Goal: Information Seeking & Learning: Learn about a topic

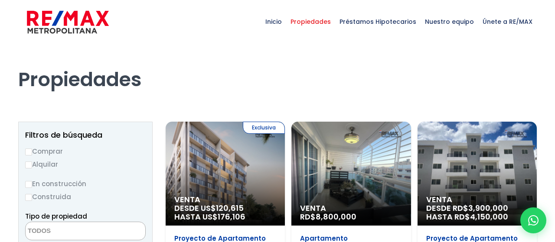
select select
click at [58, 151] on label "Comprar" at bounding box center [85, 151] width 121 height 11
click at [32, 151] on input "Comprar" at bounding box center [28, 152] width 7 height 7
radio input "true"
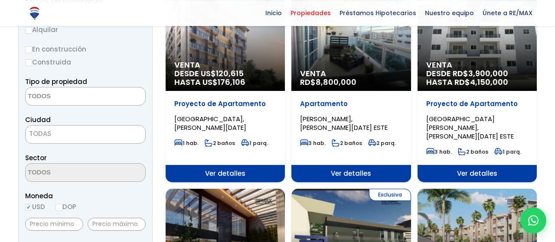
scroll to position [135, 0]
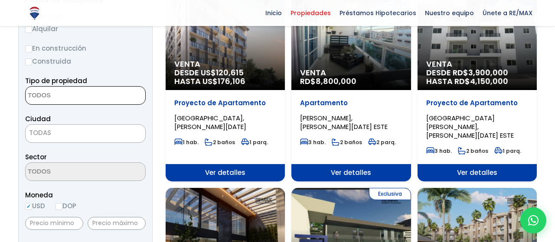
click at [85, 97] on textarea "Search" at bounding box center [68, 96] width 84 height 19
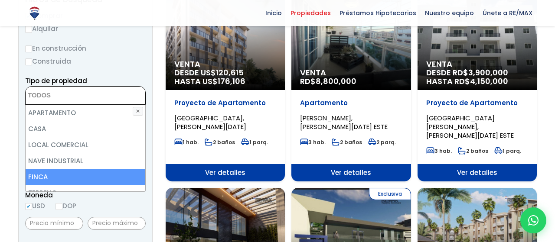
click at [73, 177] on li "FINCA" at bounding box center [86, 177] width 120 height 16
select select "estate"
click at [60, 175] on li "FINCA" at bounding box center [86, 177] width 120 height 16
click at [56, 177] on li "FINCA" at bounding box center [86, 177] width 120 height 16
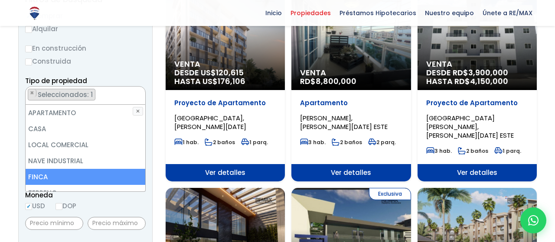
select select "estate"
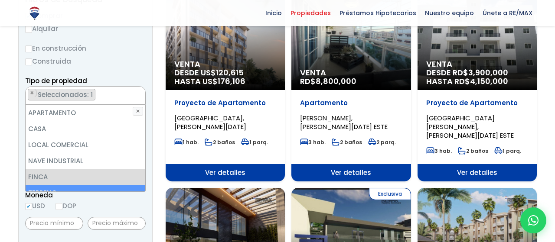
click at [124, 205] on div "Moneda USD DOP" at bounding box center [85, 202] width 121 height 24
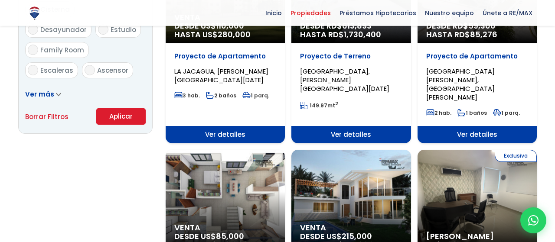
scroll to position [587, 0]
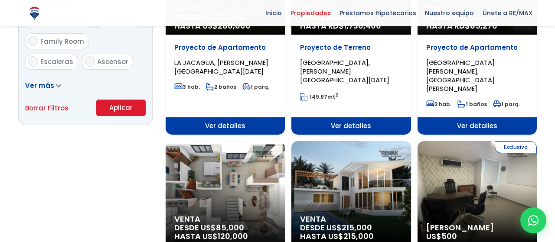
click at [136, 109] on button "Aplicar" at bounding box center [120, 108] width 49 height 16
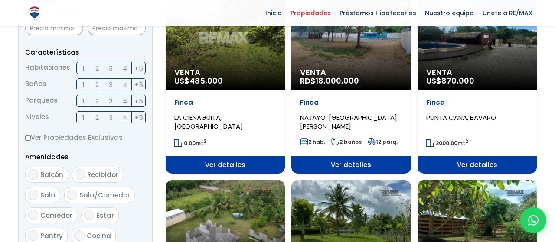
scroll to position [316, 0]
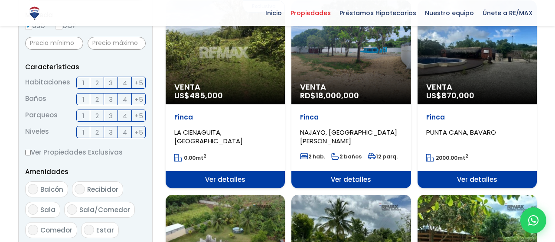
click at [231, 64] on div "Exclusiva Venta US$ 485,000" at bounding box center [225, 52] width 119 height 104
click at [235, 77] on div "Exclusiva Venta US$ 485,000" at bounding box center [225, 52] width 119 height 104
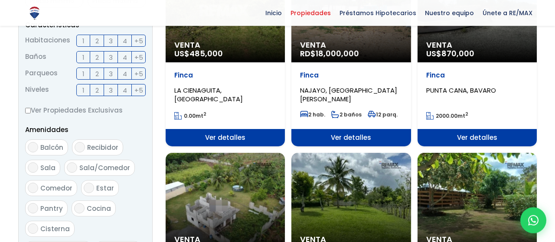
scroll to position [361, 0]
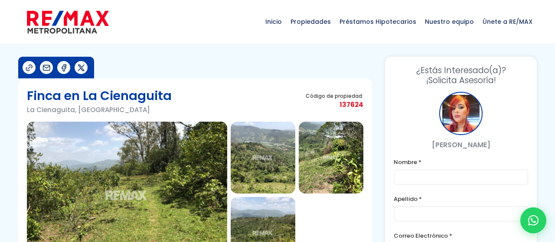
click at [92, 163] on div at bounding box center [127, 195] width 200 height 147
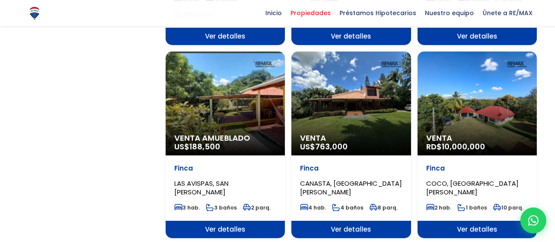
scroll to position [857, 0]
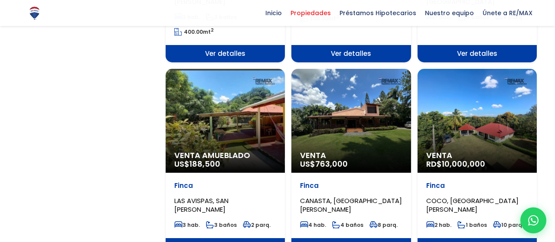
click at [343, 128] on div "Venta US$ 763,000" at bounding box center [351, 121] width 119 height 104
click at [351, 121] on div "Venta US$ 763,000" at bounding box center [351, 121] width 119 height 104
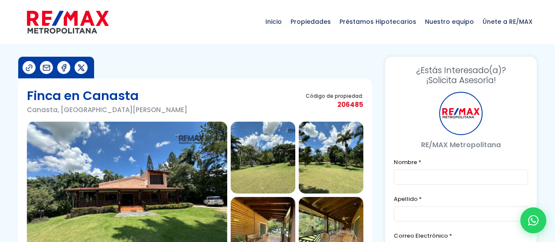
click at [229, 170] on section at bounding box center [195, 195] width 337 height 147
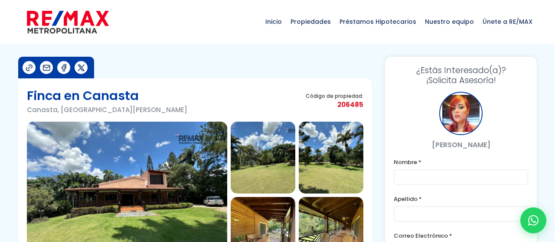
click at [198, 170] on img at bounding box center [127, 195] width 200 height 147
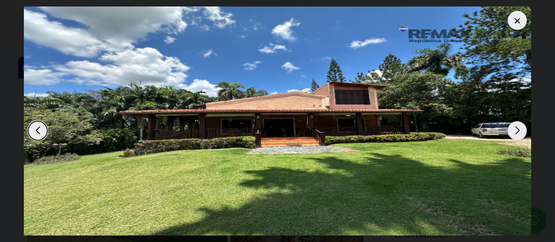
click at [538, 119] on dialog at bounding box center [277, 121] width 521 height 242
click at [519, 121] on div "Next slide" at bounding box center [517, 130] width 19 height 19
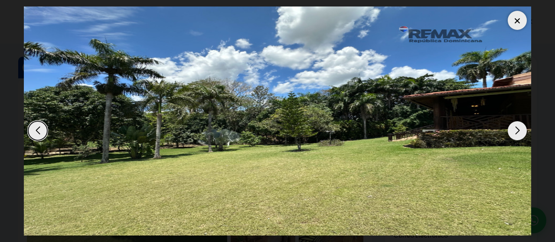
click at [519, 121] on div "Next slide" at bounding box center [517, 130] width 19 height 19
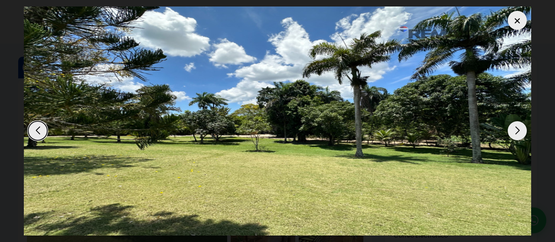
click at [519, 121] on div "Next slide" at bounding box center [517, 130] width 19 height 19
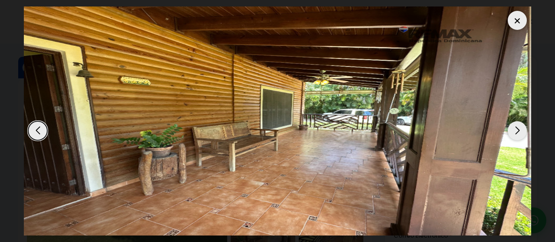
click at [519, 121] on div "Next slide" at bounding box center [517, 130] width 19 height 19
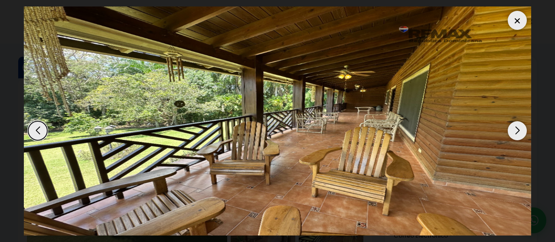
click at [519, 121] on div "Next slide" at bounding box center [517, 130] width 19 height 19
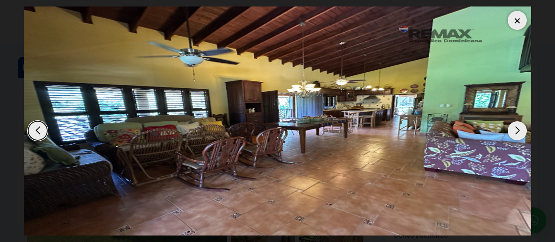
click at [519, 121] on div "Next slide" at bounding box center [517, 130] width 19 height 19
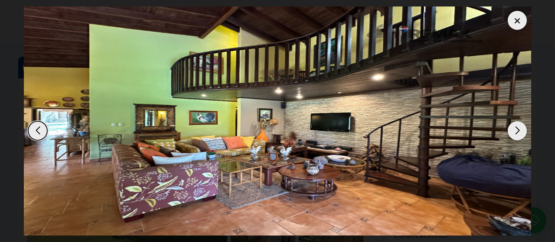
click at [519, 121] on div "Next slide" at bounding box center [517, 130] width 19 height 19
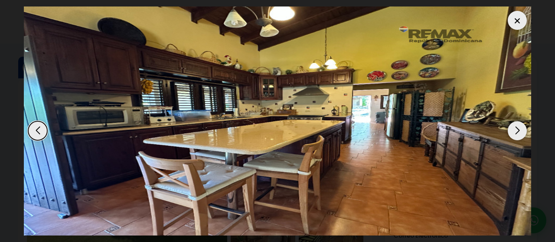
click at [519, 121] on div "Next slide" at bounding box center [517, 130] width 19 height 19
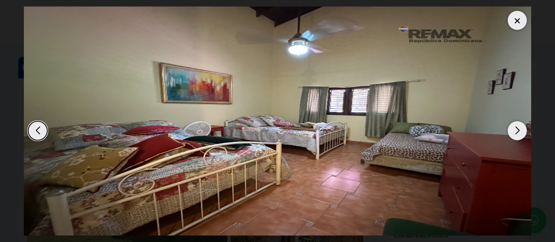
click at [519, 121] on div "Next slide" at bounding box center [517, 130] width 19 height 19
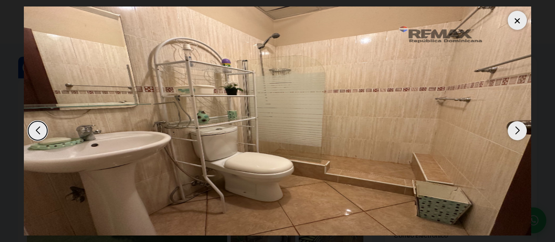
click at [519, 121] on div "Next slide" at bounding box center [517, 130] width 19 height 19
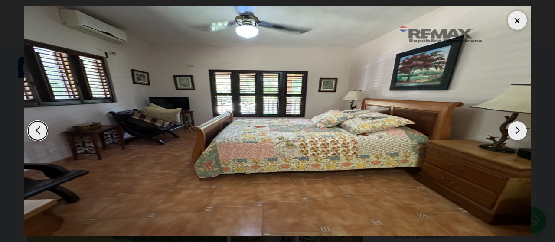
click at [519, 121] on div "Next slide" at bounding box center [517, 130] width 19 height 19
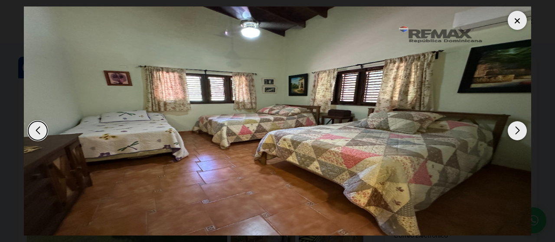
click at [519, 121] on div "Next slide" at bounding box center [517, 130] width 19 height 19
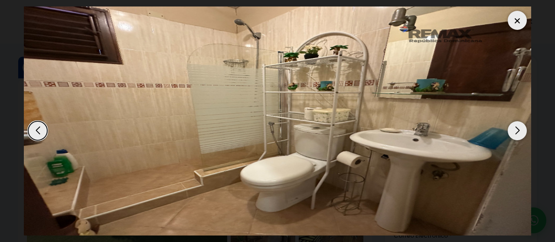
click at [519, 121] on div "Next slide" at bounding box center [517, 130] width 19 height 19
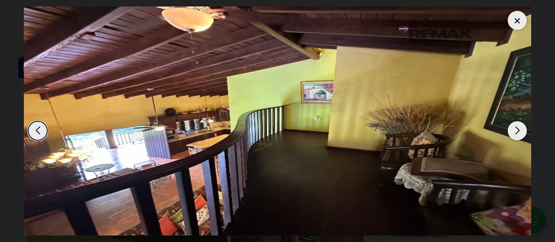
click at [519, 121] on div "Next slide" at bounding box center [517, 130] width 19 height 19
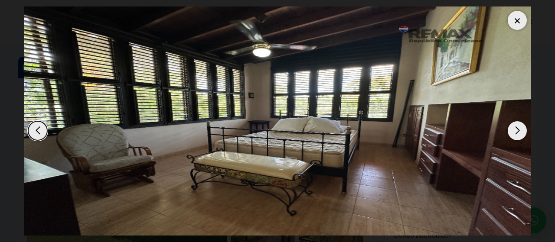
click at [519, 121] on div "Next slide" at bounding box center [517, 130] width 19 height 19
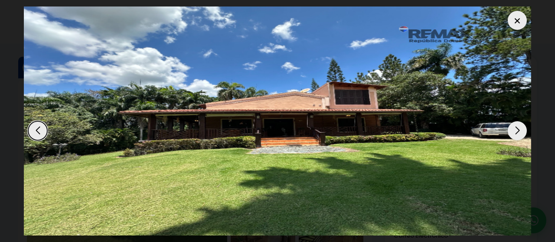
click at [519, 121] on div "Next slide" at bounding box center [517, 130] width 19 height 19
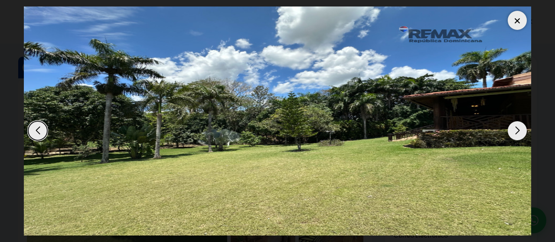
click at [524, 12] on div at bounding box center [517, 20] width 19 height 19
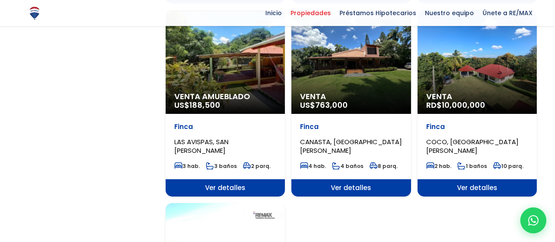
scroll to position [902, 0]
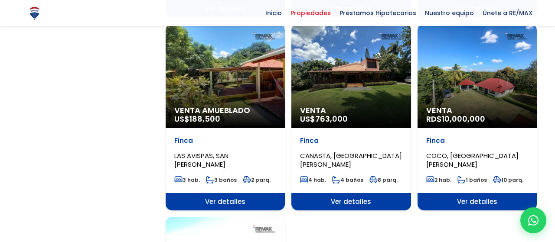
click at [244, 87] on div "Venta Amueblado US$ 188,500" at bounding box center [225, 76] width 119 height 104
click at [485, 97] on div "Venta RD$ 10,000,000" at bounding box center [477, 76] width 119 height 104
click at [488, 92] on div "Venta RD$ 10,000,000" at bounding box center [477, 76] width 119 height 104
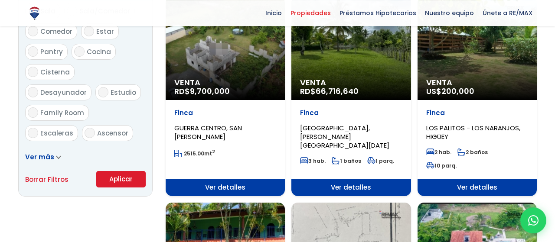
scroll to position [451, 0]
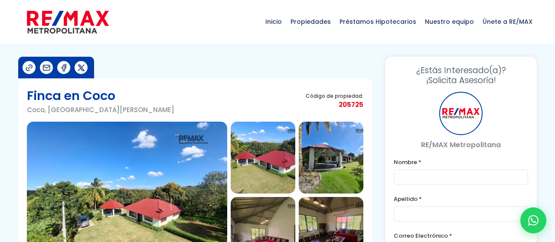
click at [170, 196] on img at bounding box center [127, 195] width 200 height 147
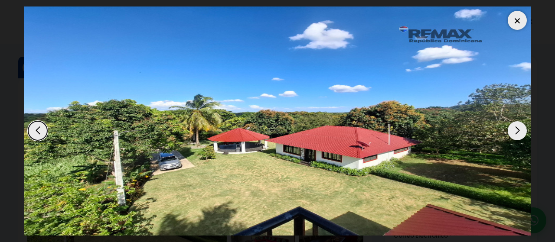
click at [520, 121] on div "Next slide" at bounding box center [517, 130] width 19 height 19
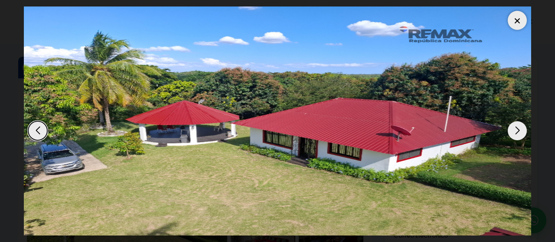
click at [520, 121] on div "Next slide" at bounding box center [517, 130] width 19 height 19
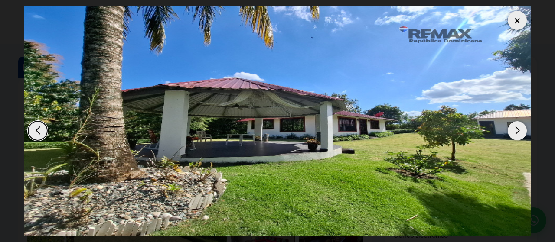
click at [520, 121] on div "Next slide" at bounding box center [517, 130] width 19 height 19
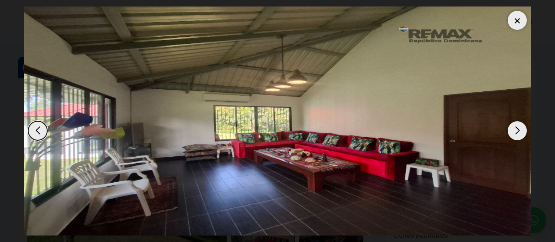
click at [520, 121] on div "Next slide" at bounding box center [517, 130] width 19 height 19
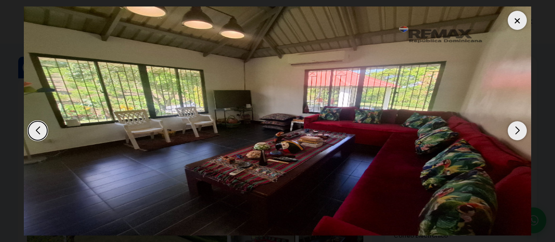
click at [520, 121] on div "Next slide" at bounding box center [517, 130] width 19 height 19
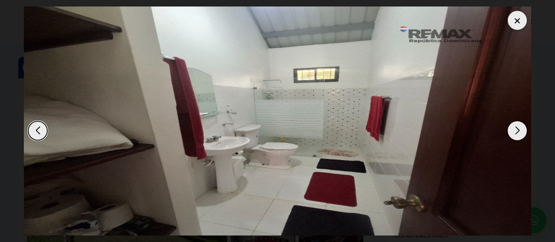
click at [520, 121] on div "Next slide" at bounding box center [517, 130] width 19 height 19
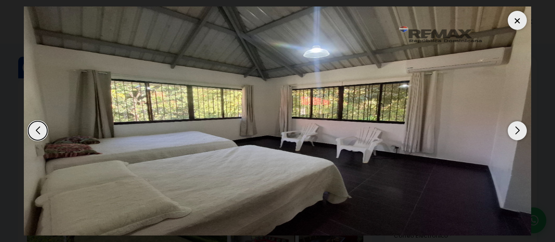
click at [520, 121] on div "Next slide" at bounding box center [517, 130] width 19 height 19
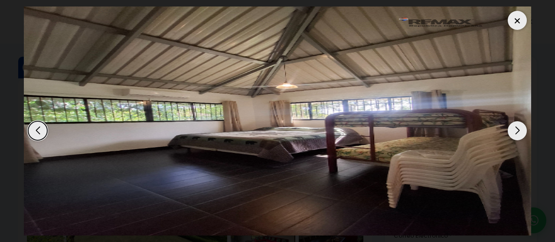
click at [520, 121] on div "Next slide" at bounding box center [517, 130] width 19 height 19
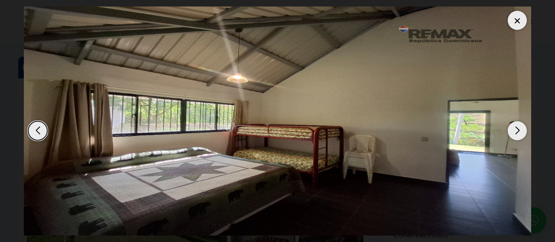
click at [520, 121] on div "Next slide" at bounding box center [517, 130] width 19 height 19
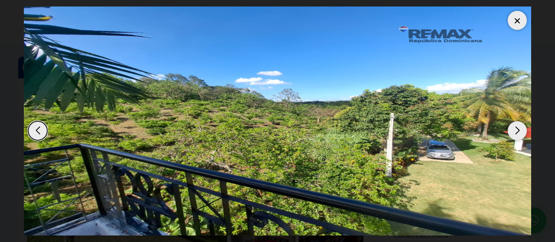
click at [520, 121] on div "Next slide" at bounding box center [517, 130] width 19 height 19
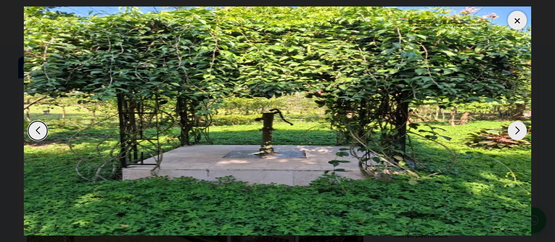
click at [520, 121] on div "Next slide" at bounding box center [517, 130] width 19 height 19
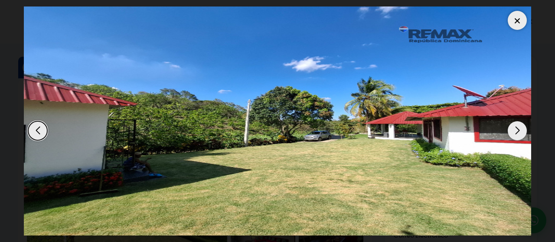
click at [520, 121] on div "Next slide" at bounding box center [517, 130] width 19 height 19
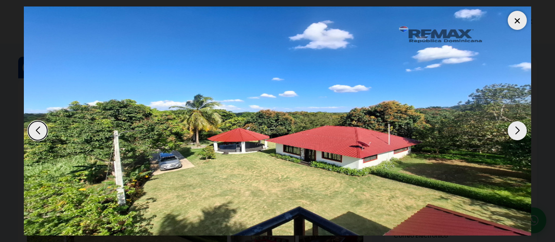
click at [520, 121] on div "Next slide" at bounding box center [517, 130] width 19 height 19
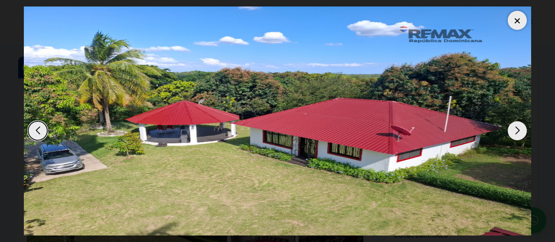
click at [520, 121] on div "Next slide" at bounding box center [517, 130] width 19 height 19
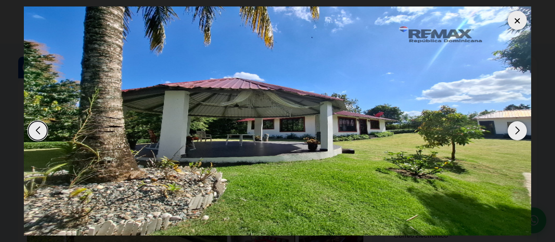
click at [520, 121] on div "Next slide" at bounding box center [517, 130] width 19 height 19
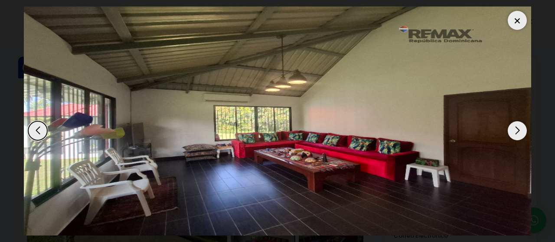
click at [520, 121] on div "Next slide" at bounding box center [517, 130] width 19 height 19
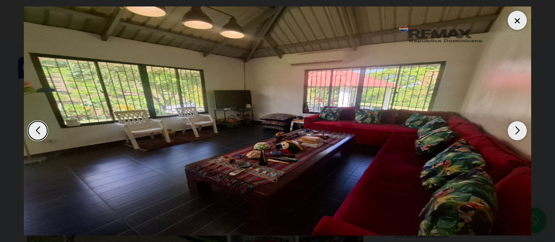
click at [521, 15] on div at bounding box center [517, 20] width 19 height 19
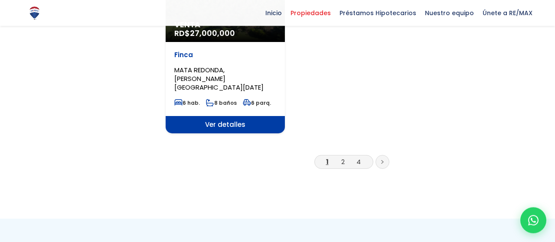
scroll to position [1173, 0]
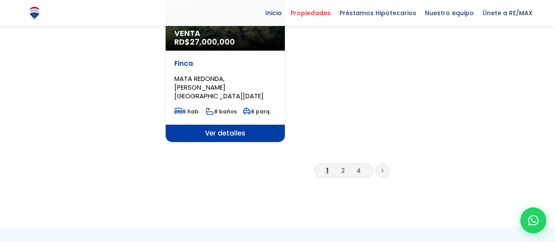
click at [340, 165] on li "2" at bounding box center [343, 170] width 14 height 11
click at [342, 166] on link "2" at bounding box center [342, 170] width 3 height 9
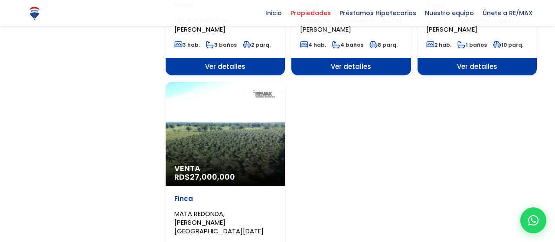
scroll to position [947, 0]
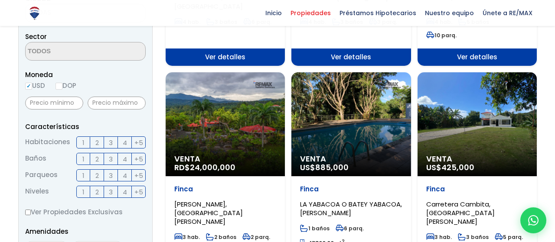
scroll to position [271, 0]
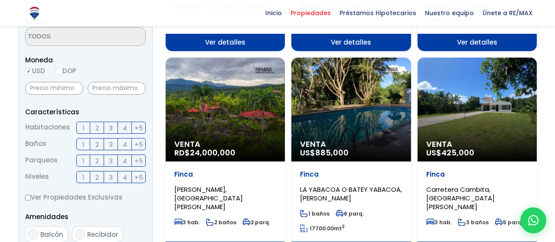
click at [492, 106] on div "Venta US$ 425,000" at bounding box center [477, 110] width 119 height 104
click at [473, 121] on div "Venta US$ 425,000" at bounding box center [477, 110] width 119 height 104
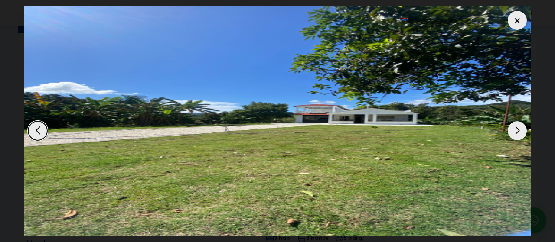
click at [520, 126] on div "Next slide" at bounding box center [517, 130] width 19 height 19
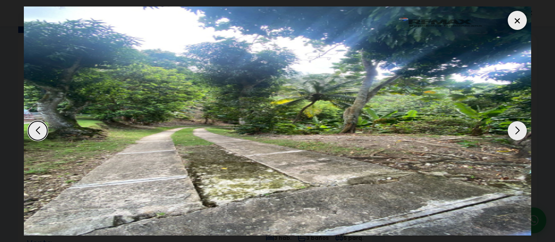
click at [519, 126] on div "Next slide" at bounding box center [517, 130] width 19 height 19
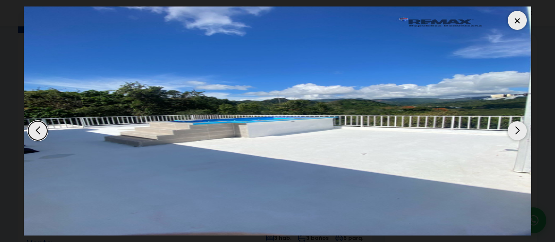
click at [519, 126] on div "Next slide" at bounding box center [517, 130] width 19 height 19
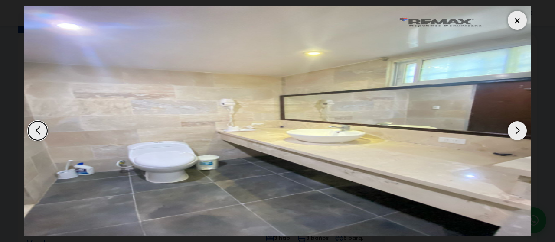
click at [519, 126] on div "Next slide" at bounding box center [517, 130] width 19 height 19
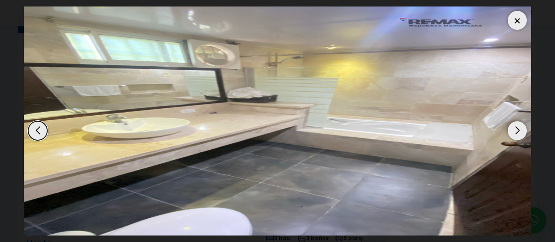
click at [519, 126] on div "Next slide" at bounding box center [517, 130] width 19 height 19
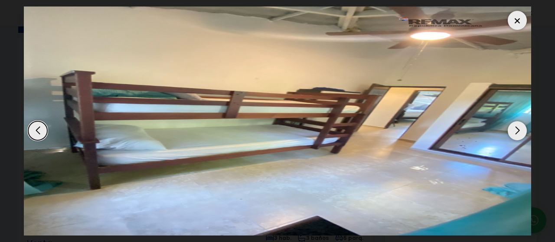
click at [519, 126] on div "Next slide" at bounding box center [517, 130] width 19 height 19
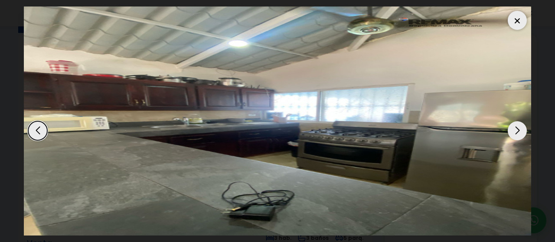
click at [519, 126] on div "Next slide" at bounding box center [517, 130] width 19 height 19
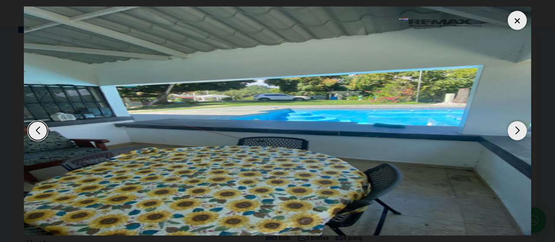
click at [519, 126] on div "Next slide" at bounding box center [517, 130] width 19 height 19
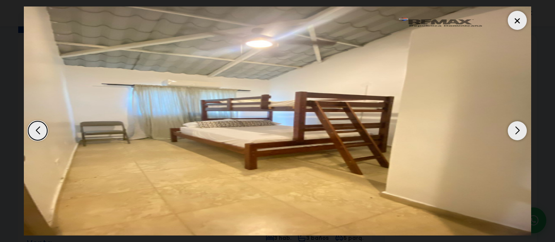
click at [519, 126] on div "Next slide" at bounding box center [517, 130] width 19 height 19
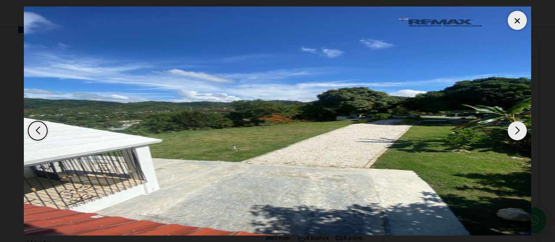
click at [519, 126] on div "Next slide" at bounding box center [517, 130] width 19 height 19
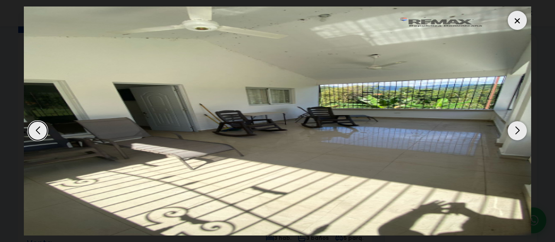
click at [519, 126] on div "Next slide" at bounding box center [517, 130] width 19 height 19
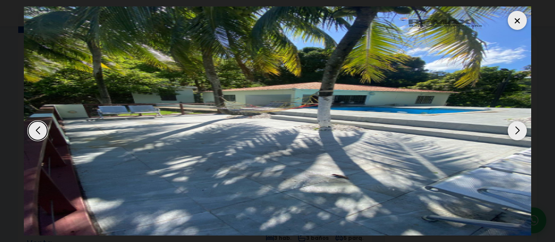
click at [519, 126] on div "Next slide" at bounding box center [517, 130] width 19 height 19
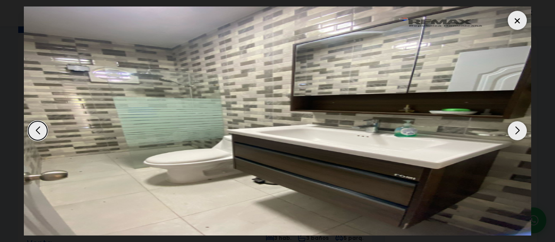
click at [519, 126] on div "Next slide" at bounding box center [517, 130] width 19 height 19
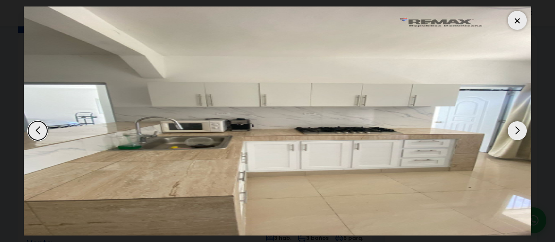
click at [519, 126] on div "Next slide" at bounding box center [517, 130] width 19 height 19
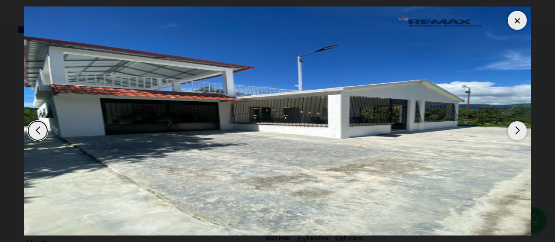
click at [519, 126] on div "Next slide" at bounding box center [517, 130] width 19 height 19
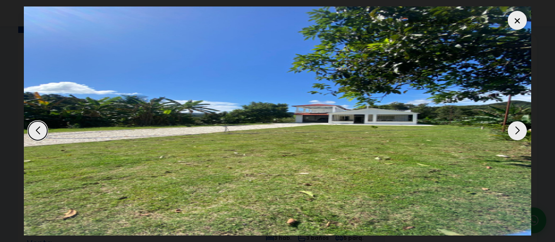
click at [521, 13] on div at bounding box center [517, 20] width 19 height 19
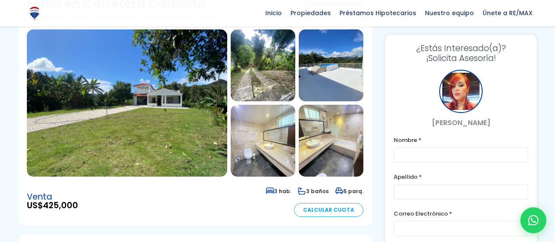
scroll to position [90, 0]
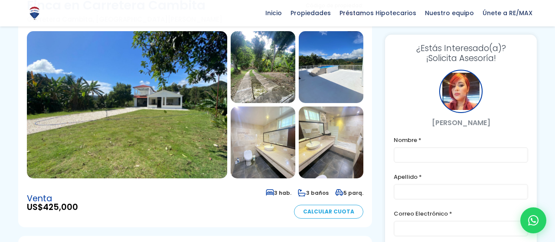
click at [258, 148] on img at bounding box center [263, 143] width 65 height 72
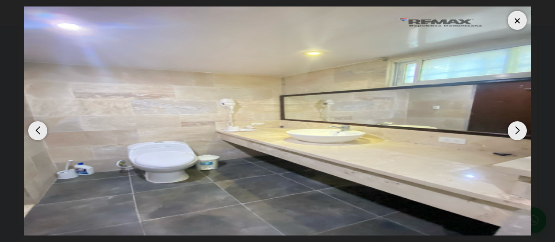
click at [515, 127] on div "Next slide" at bounding box center [517, 130] width 19 height 19
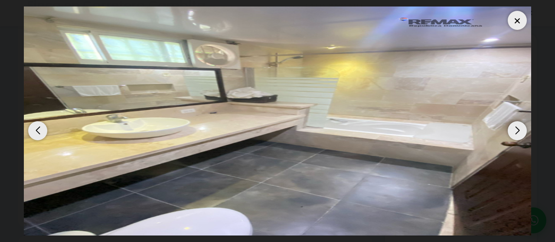
click at [515, 127] on div "Next slide" at bounding box center [517, 130] width 19 height 19
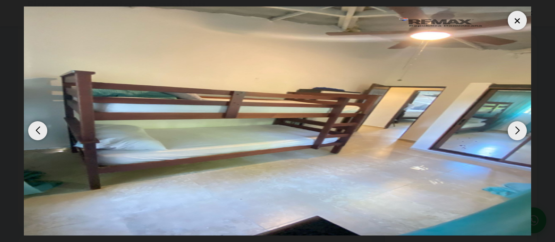
click at [515, 127] on div "Next slide" at bounding box center [517, 130] width 19 height 19
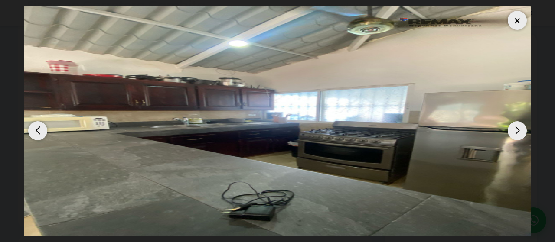
click at [515, 127] on div "Next slide" at bounding box center [517, 130] width 19 height 19
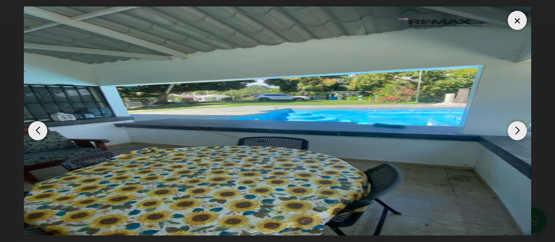
click at [515, 127] on div "Next slide" at bounding box center [517, 130] width 19 height 19
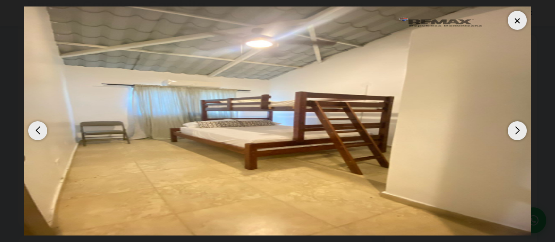
click at [515, 127] on div "Next slide" at bounding box center [517, 130] width 19 height 19
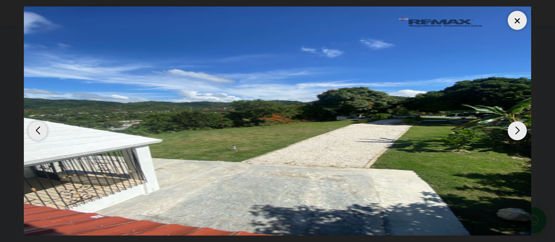
click at [515, 127] on div "Next slide" at bounding box center [517, 130] width 19 height 19
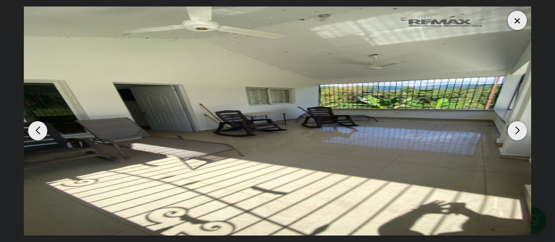
click at [515, 127] on div "Next slide" at bounding box center [517, 130] width 19 height 19
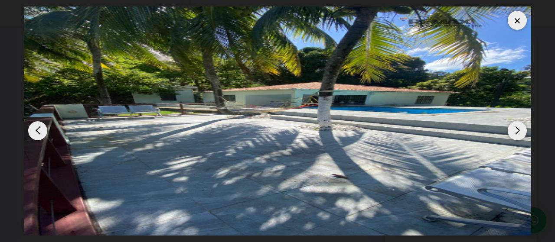
click at [515, 127] on div "Next slide" at bounding box center [517, 130] width 19 height 19
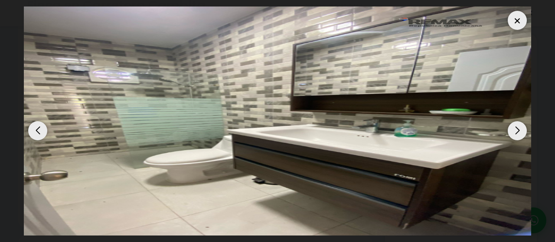
click at [515, 127] on div "Next slide" at bounding box center [517, 130] width 19 height 19
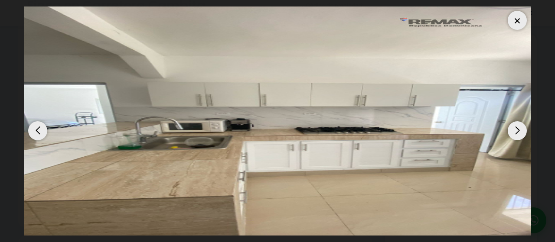
click at [519, 124] on div "Next slide" at bounding box center [517, 130] width 19 height 19
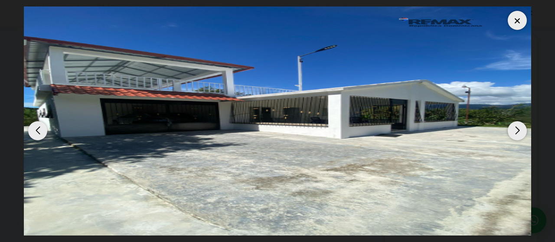
click at [405, 121] on img "15 / 15" at bounding box center [278, 121] width 508 height 229
click at [513, 121] on div "Next slide" at bounding box center [517, 130] width 19 height 19
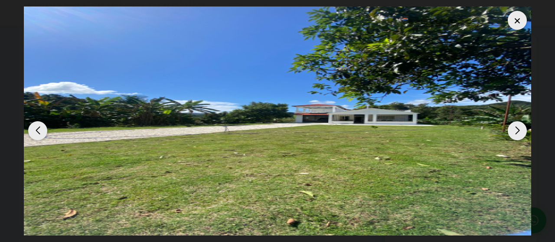
click at [518, 11] on div at bounding box center [517, 20] width 19 height 19
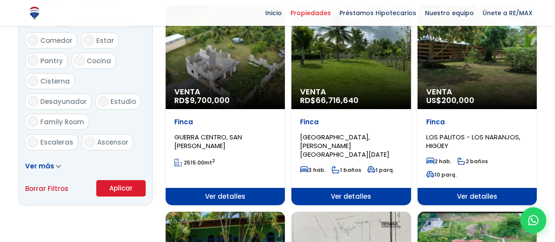
scroll to position [405, 0]
